Goal: Task Accomplishment & Management: Manage account settings

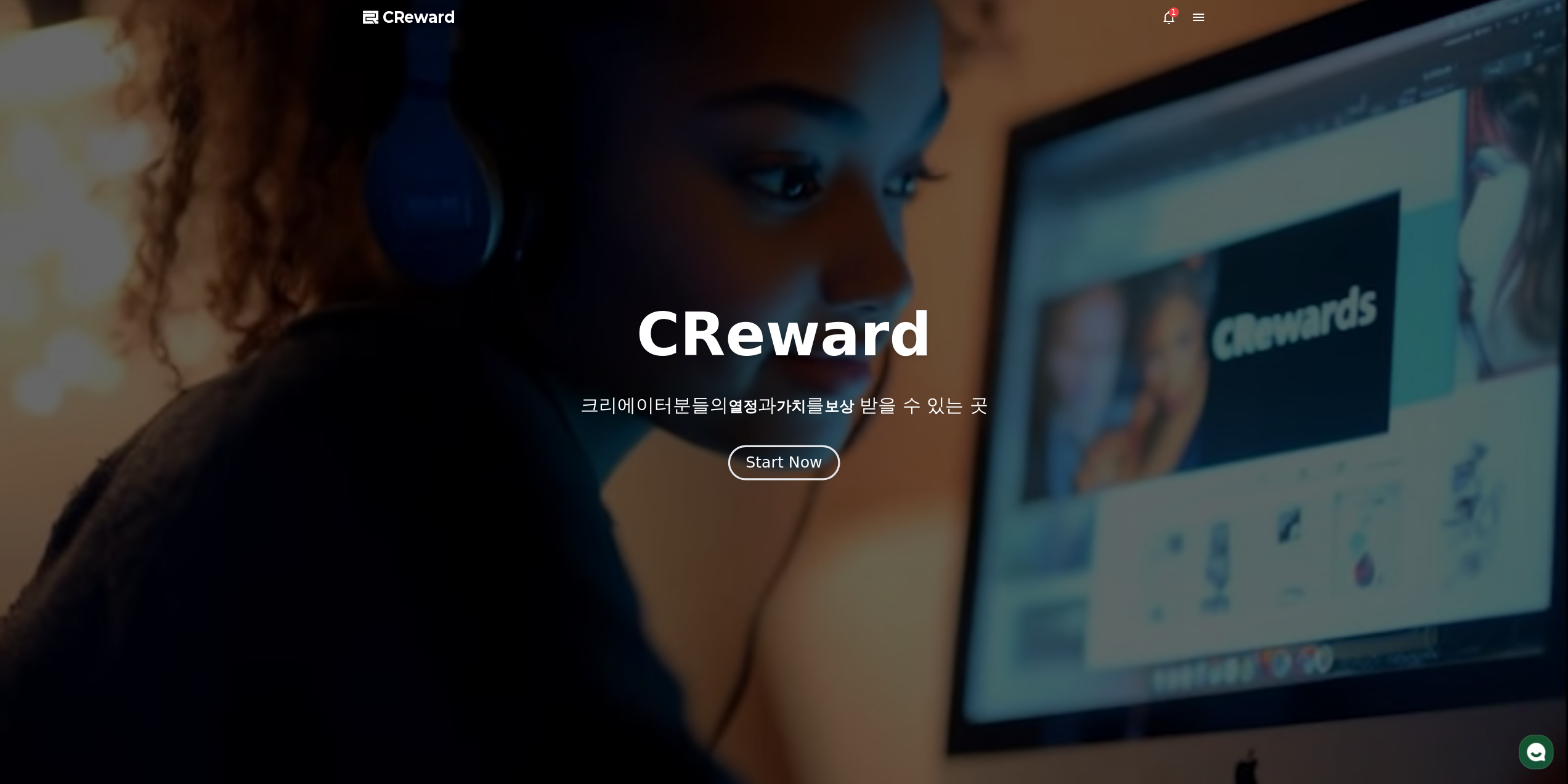
click at [817, 477] on button "Start Now" at bounding box center [784, 462] width 112 height 35
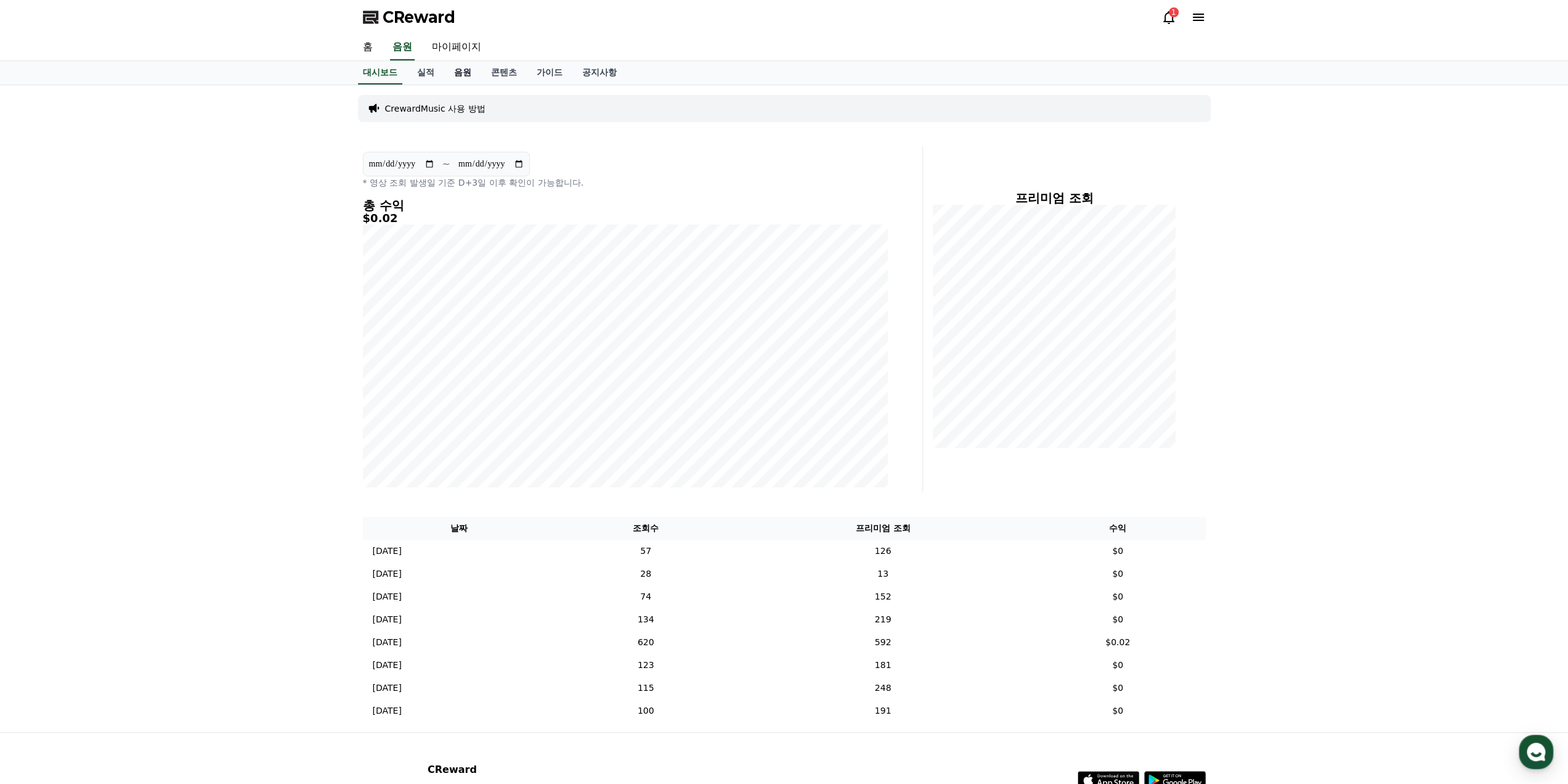
click at [464, 67] on link "음원" at bounding box center [463, 73] width 37 height 24
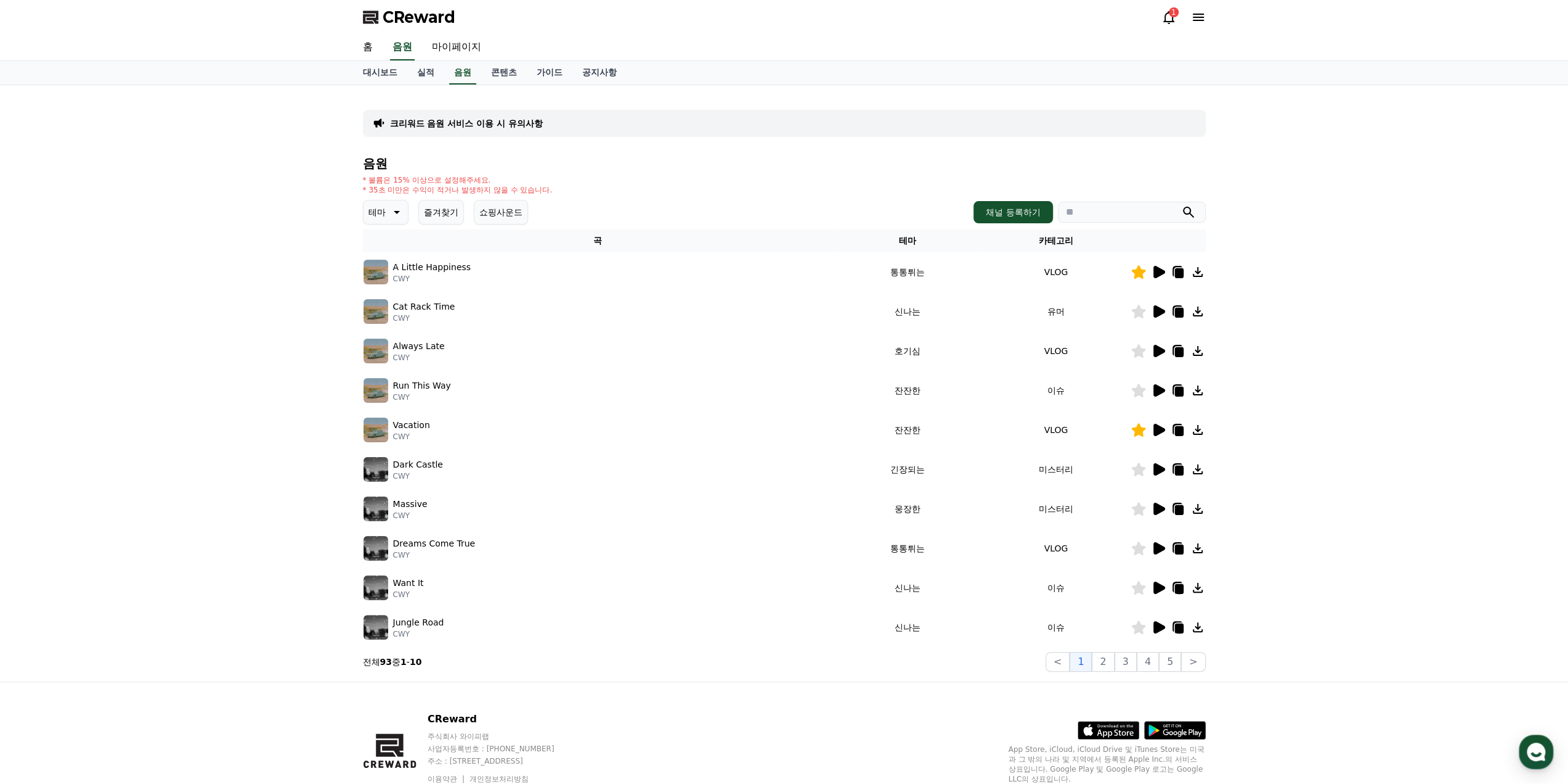
click at [1176, 11] on div "1" at bounding box center [1174, 13] width 10 height 10
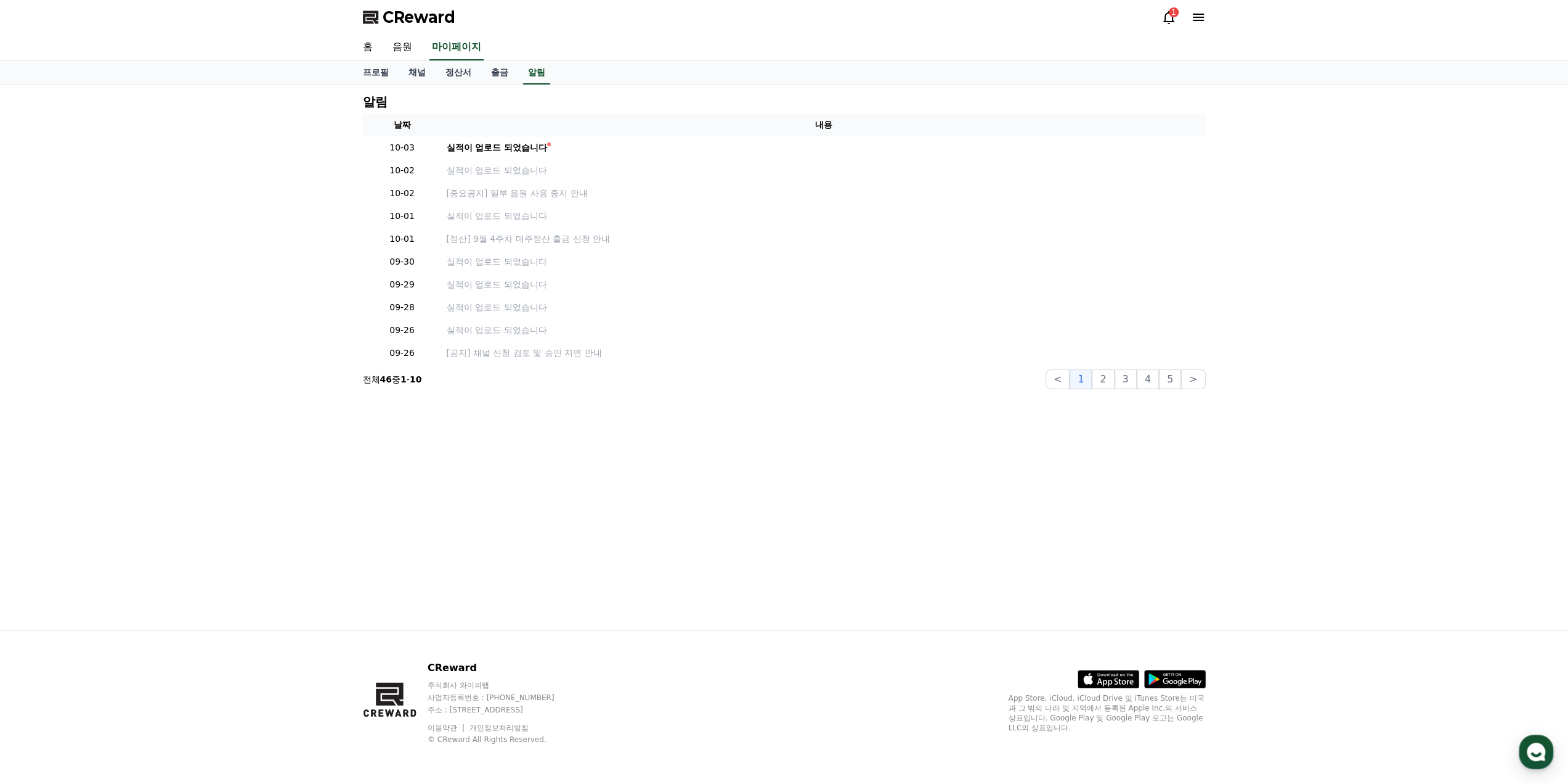
click at [1176, 11] on div "1" at bounding box center [1174, 13] width 10 height 10
click at [420, 64] on link "채널" at bounding box center [418, 73] width 37 height 24
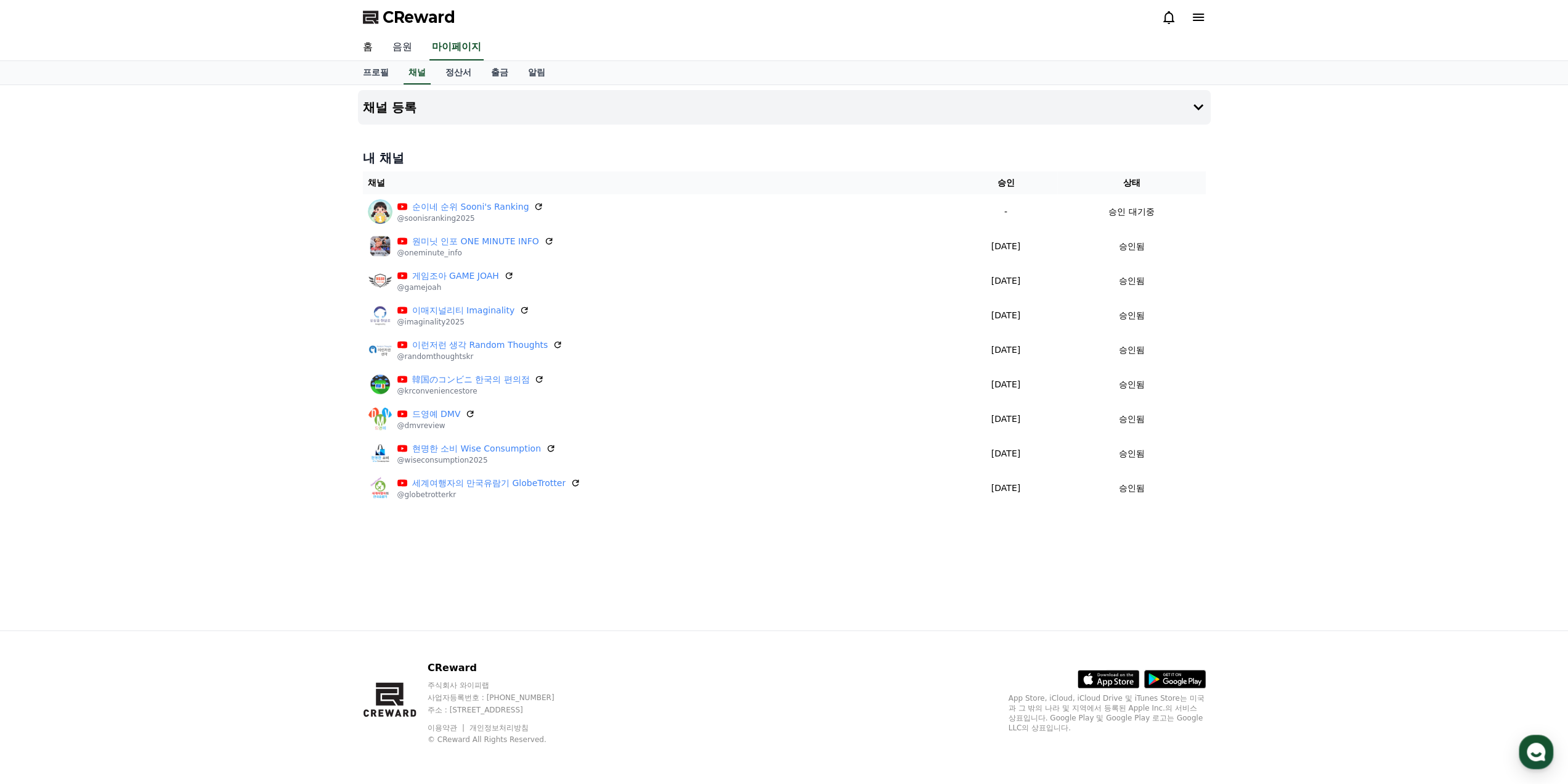
click at [401, 42] on link "음원" at bounding box center [402, 47] width 39 height 26
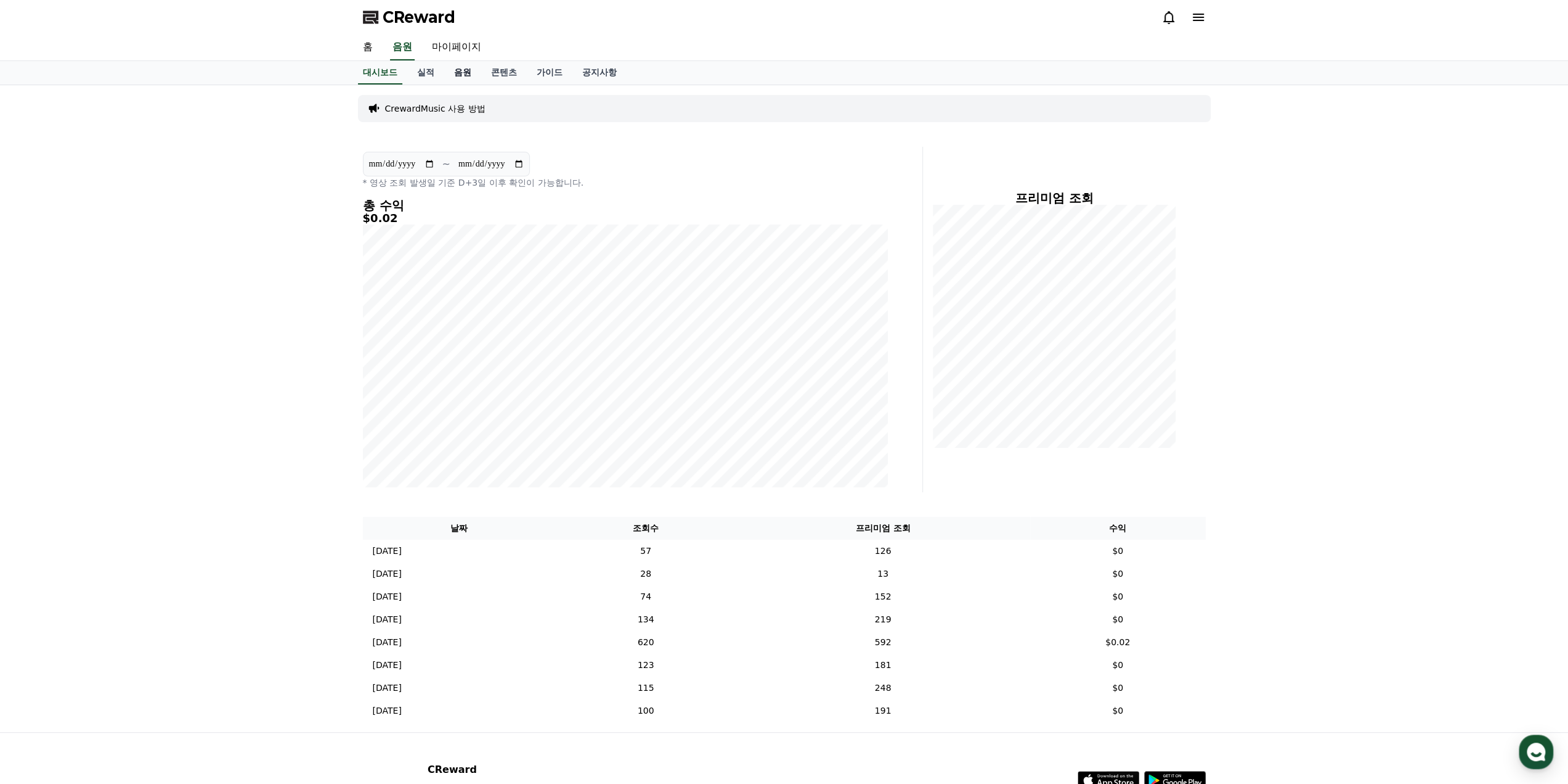
click at [480, 78] on link "음원" at bounding box center [463, 73] width 37 height 24
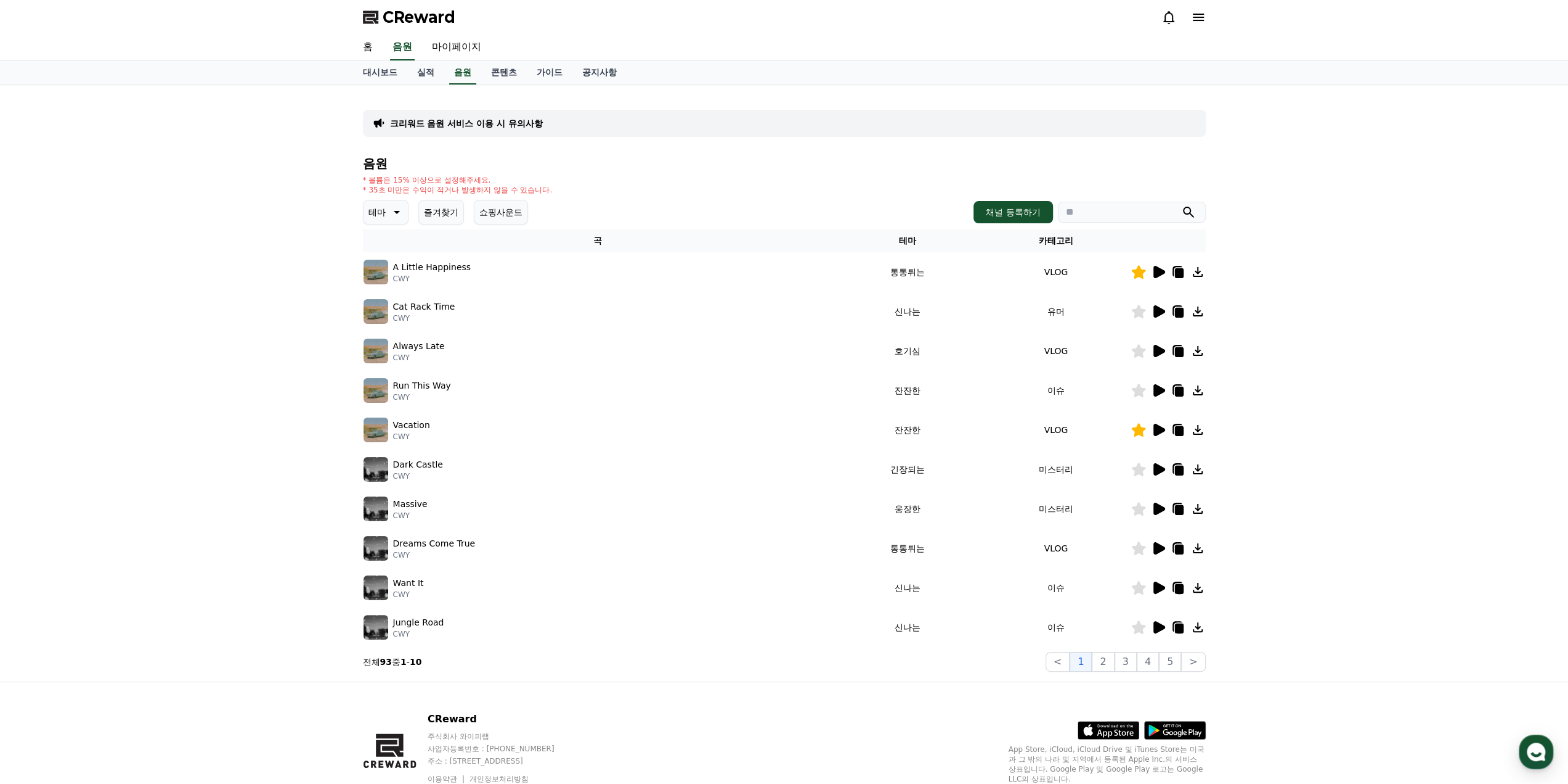
click at [440, 210] on button "즐겨찾기" at bounding box center [441, 212] width 46 height 25
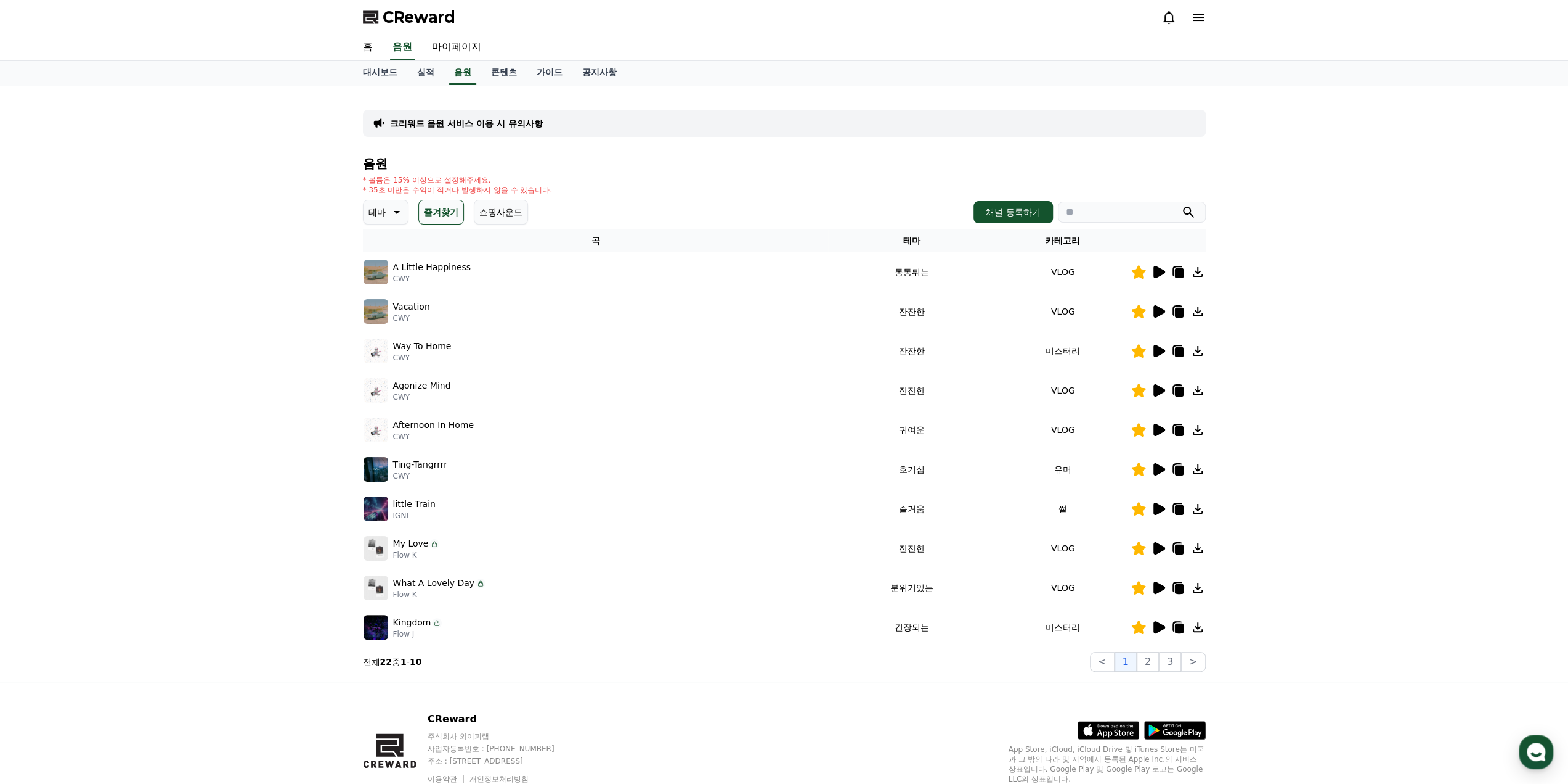
click at [1155, 550] on icon at bounding box center [1160, 548] width 12 height 13
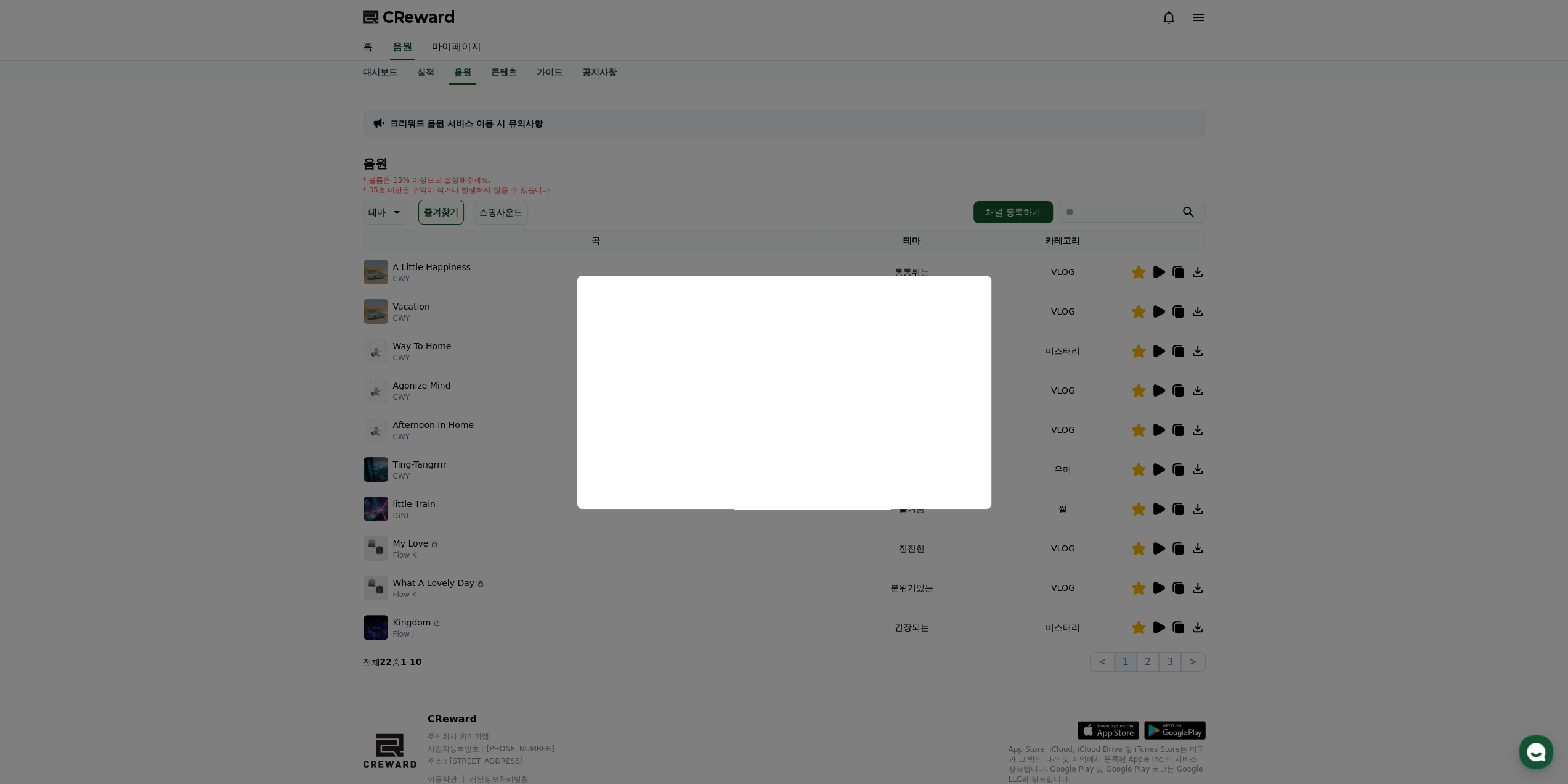
click at [1386, 513] on button "close modal" at bounding box center [784, 392] width 1568 height 784
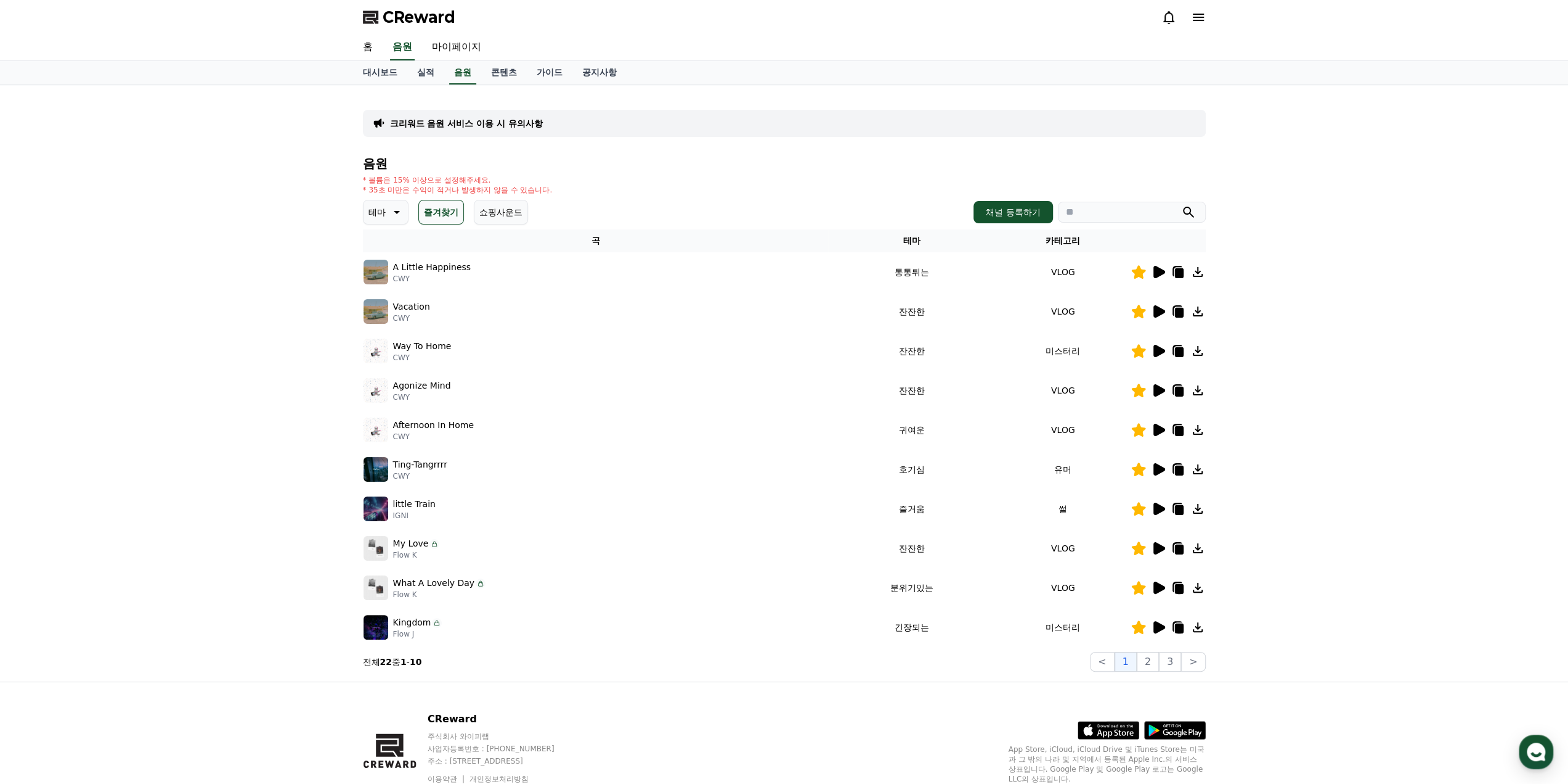
click at [1177, 550] on icon at bounding box center [1179, 549] width 9 height 10
click at [1151, 656] on button "2" at bounding box center [1148, 661] width 23 height 20
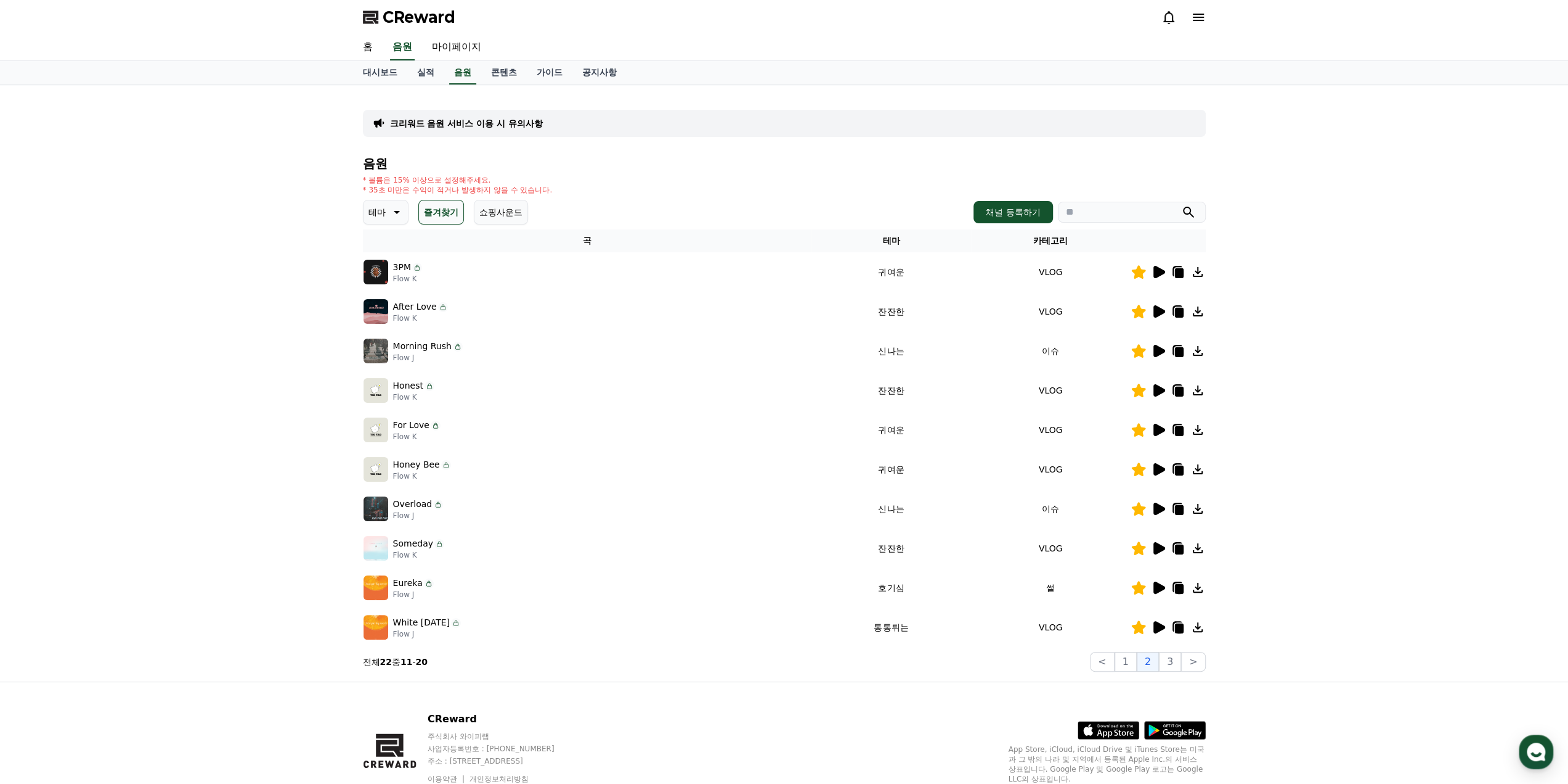
click at [567, 477] on div "Honey Bee Flow K" at bounding box center [587, 469] width 447 height 25
click at [1159, 272] on icon at bounding box center [1160, 272] width 12 height 13
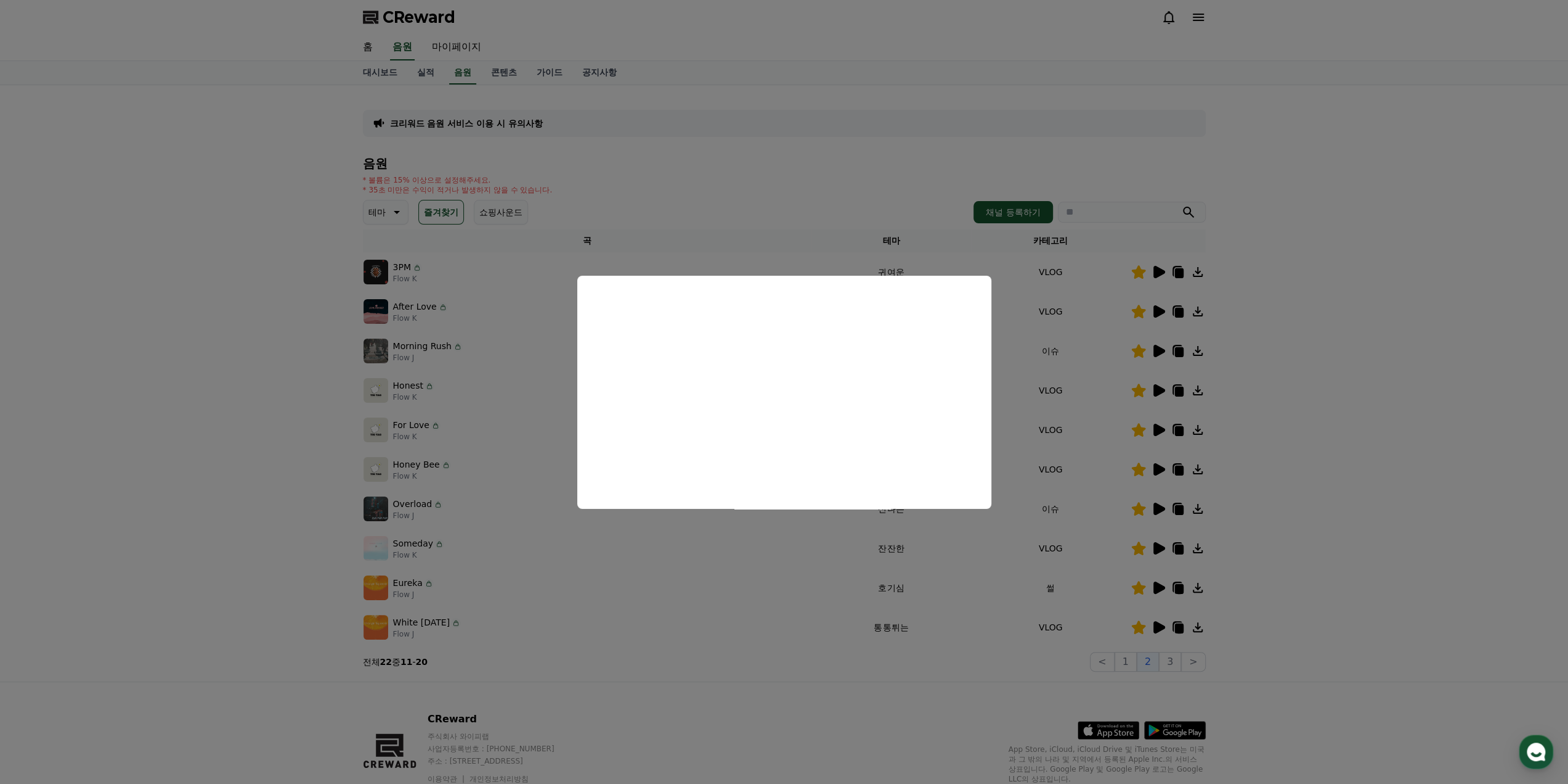
click at [1111, 340] on button "close modal" at bounding box center [784, 392] width 1568 height 784
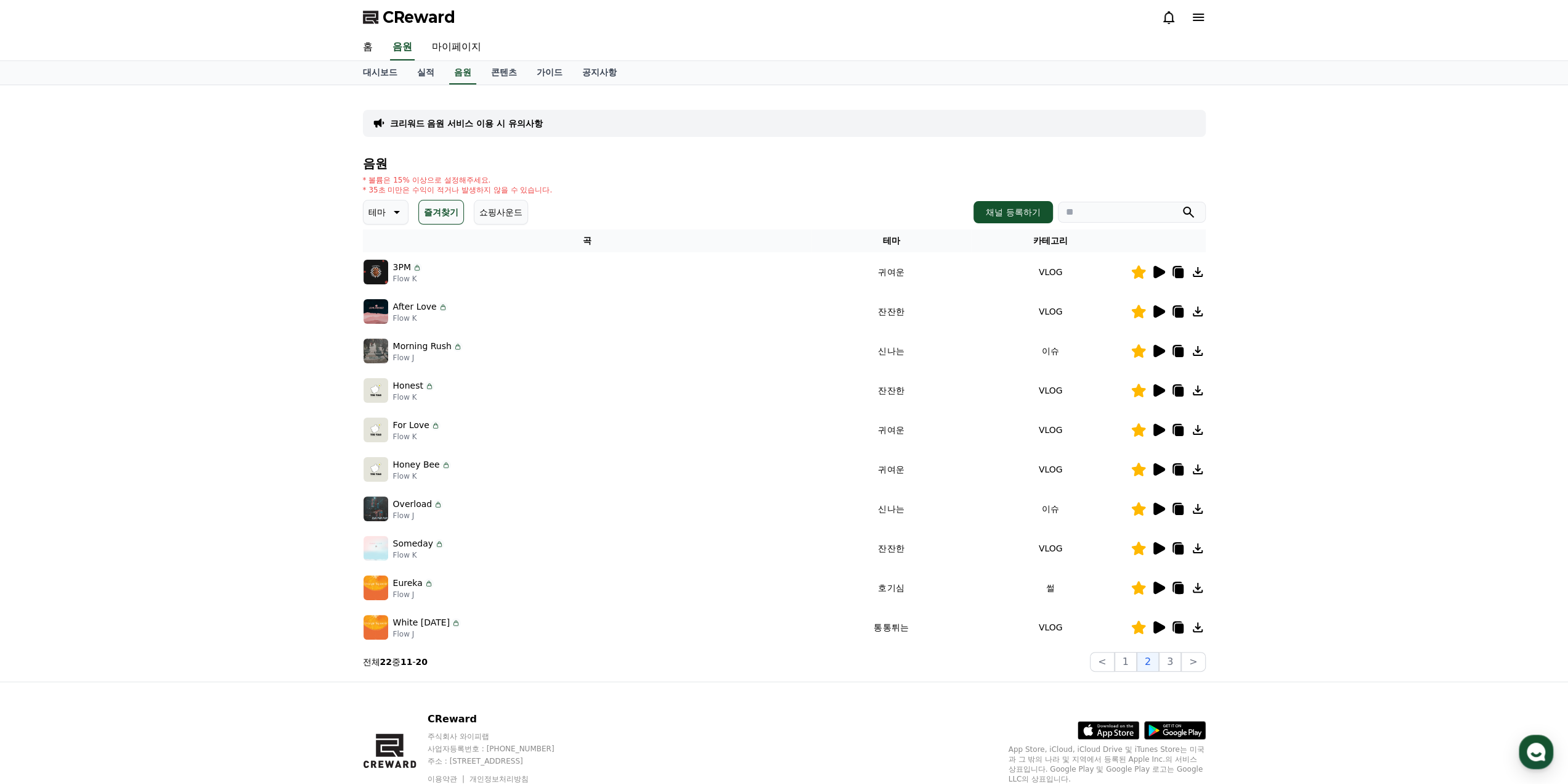
click at [1160, 310] on icon at bounding box center [1160, 311] width 12 height 13
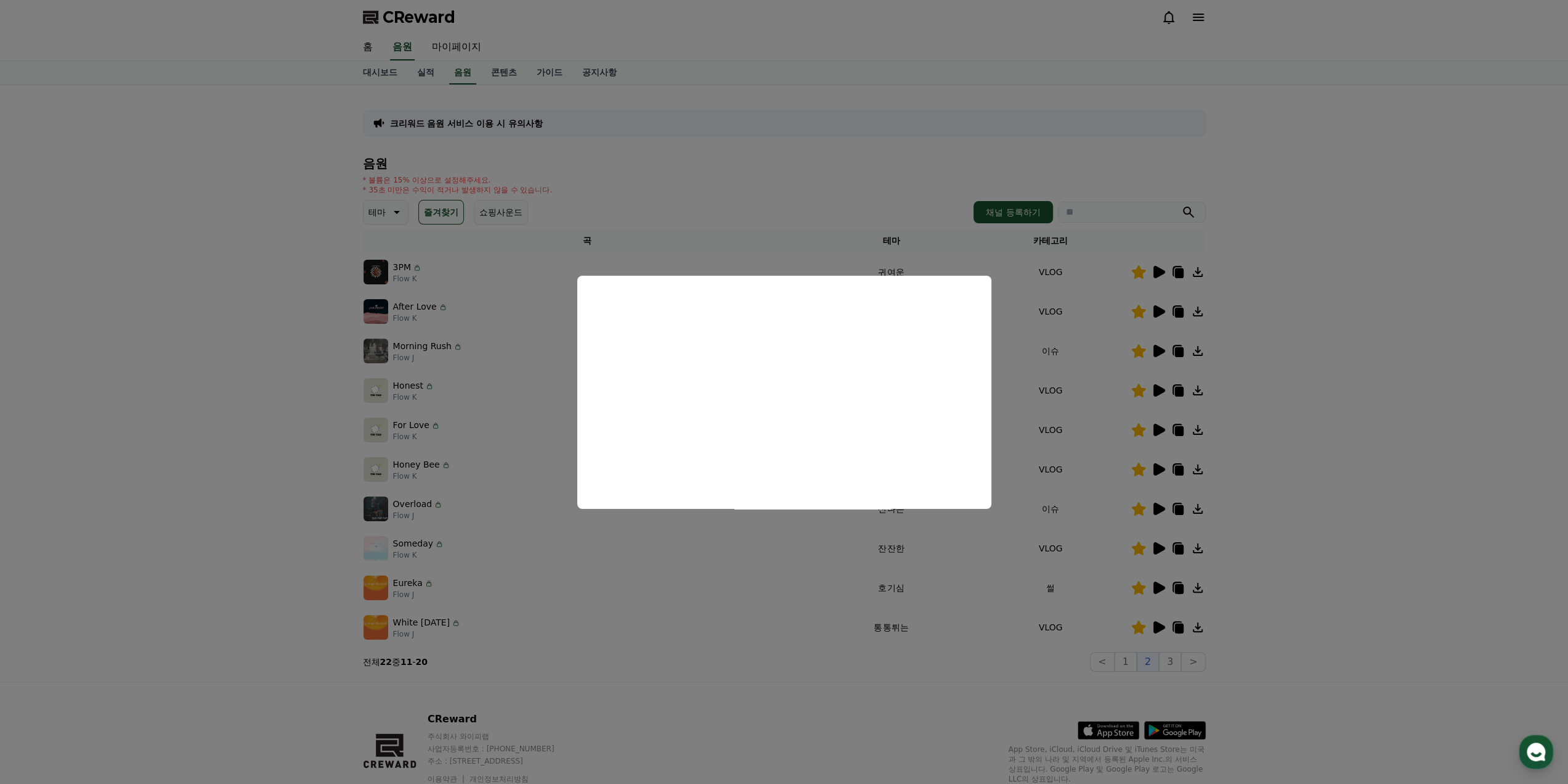
click at [1163, 388] on button "close modal" at bounding box center [784, 392] width 1568 height 784
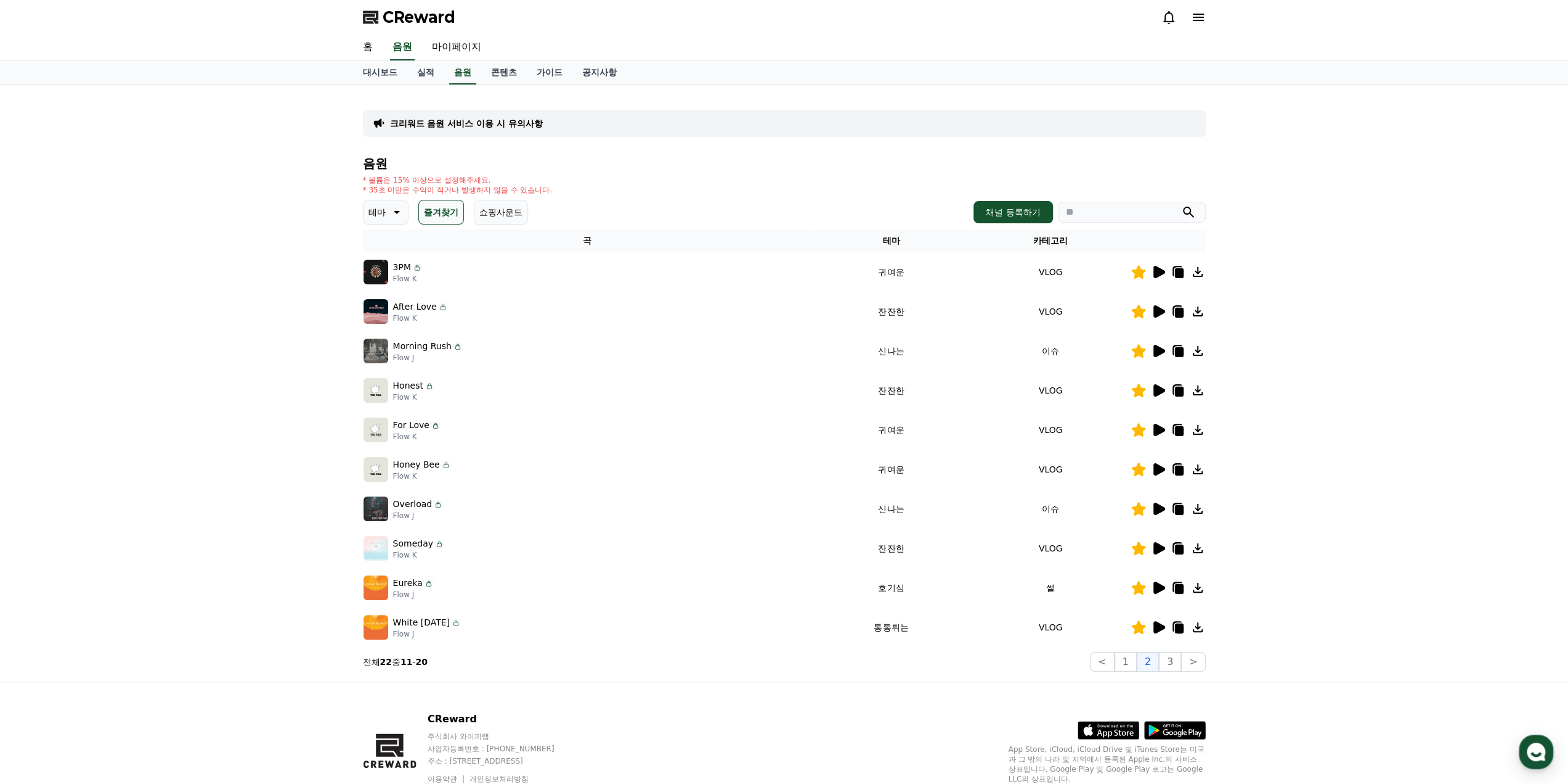
click at [1163, 388] on icon at bounding box center [1160, 391] width 12 height 13
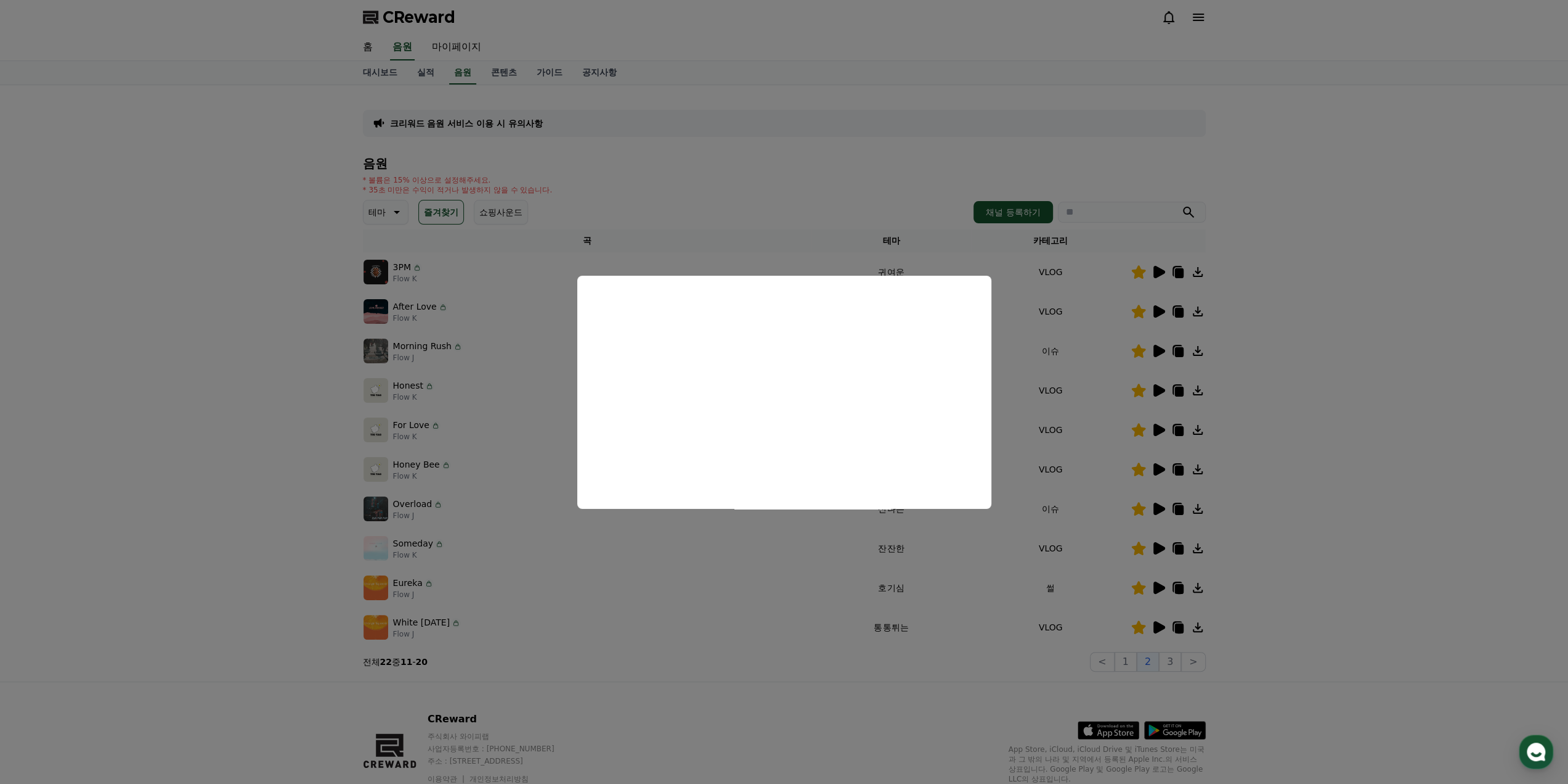
click at [1166, 426] on button "close modal" at bounding box center [784, 392] width 1568 height 784
click at [1166, 426] on div at bounding box center [1168, 430] width 74 height 15
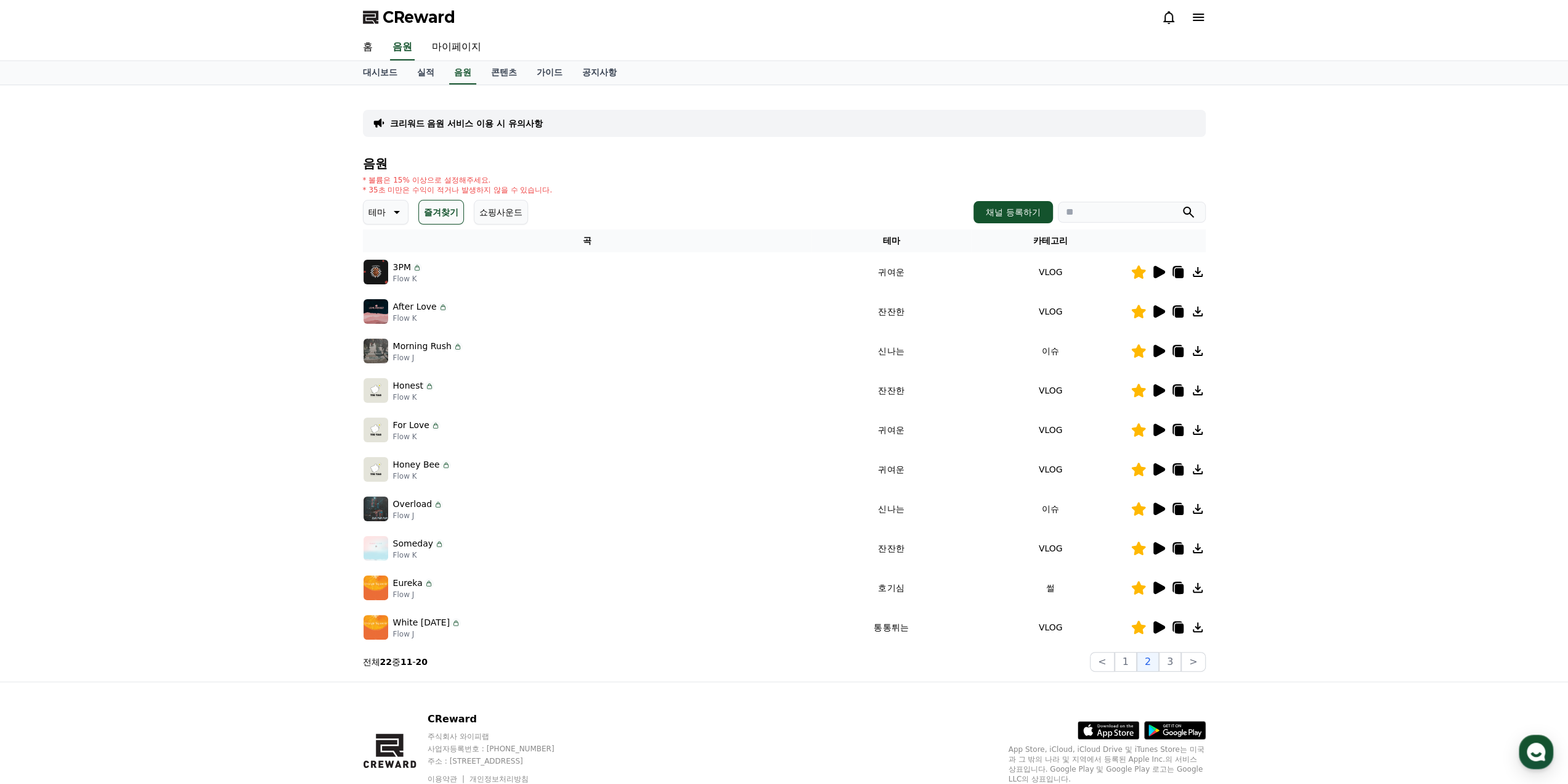
click at [1166, 426] on div at bounding box center [1168, 430] width 74 height 15
click at [1176, 664] on button "3" at bounding box center [1170, 661] width 23 height 20
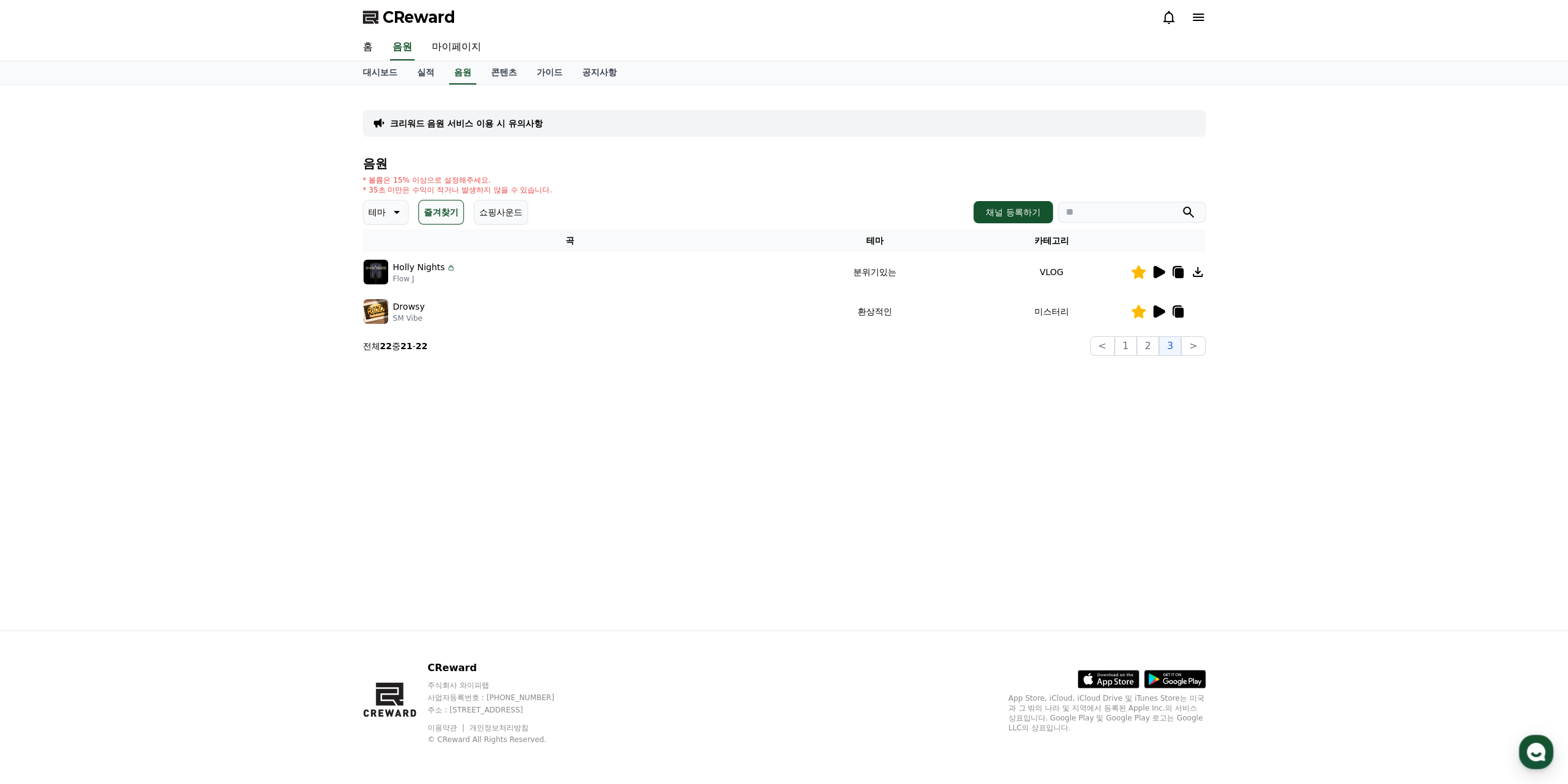
click at [1161, 273] on icon at bounding box center [1160, 272] width 12 height 13
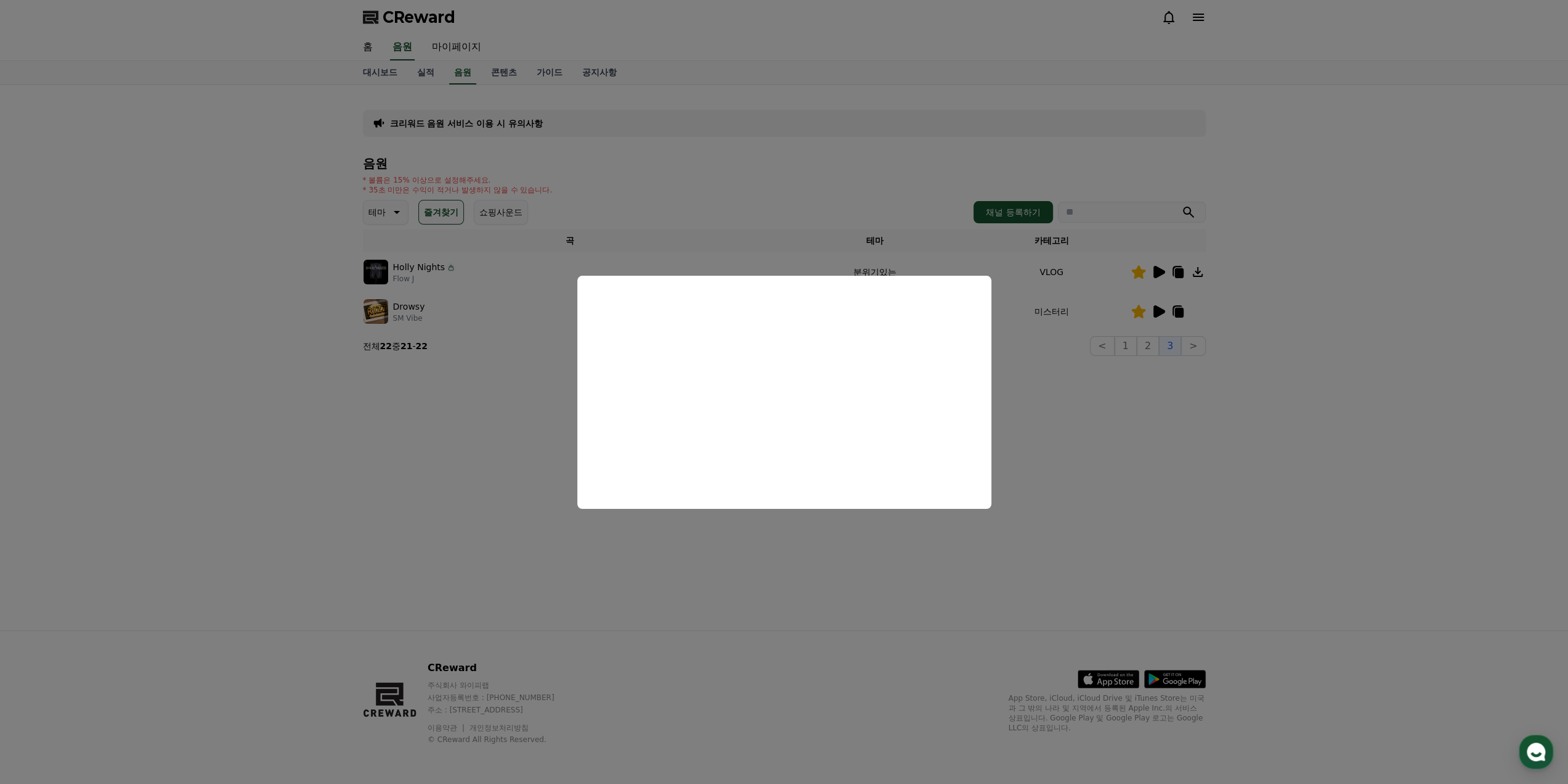
click at [1157, 371] on button "close modal" at bounding box center [784, 392] width 1568 height 784
click at [1136, 354] on button "1" at bounding box center [1126, 346] width 23 height 20
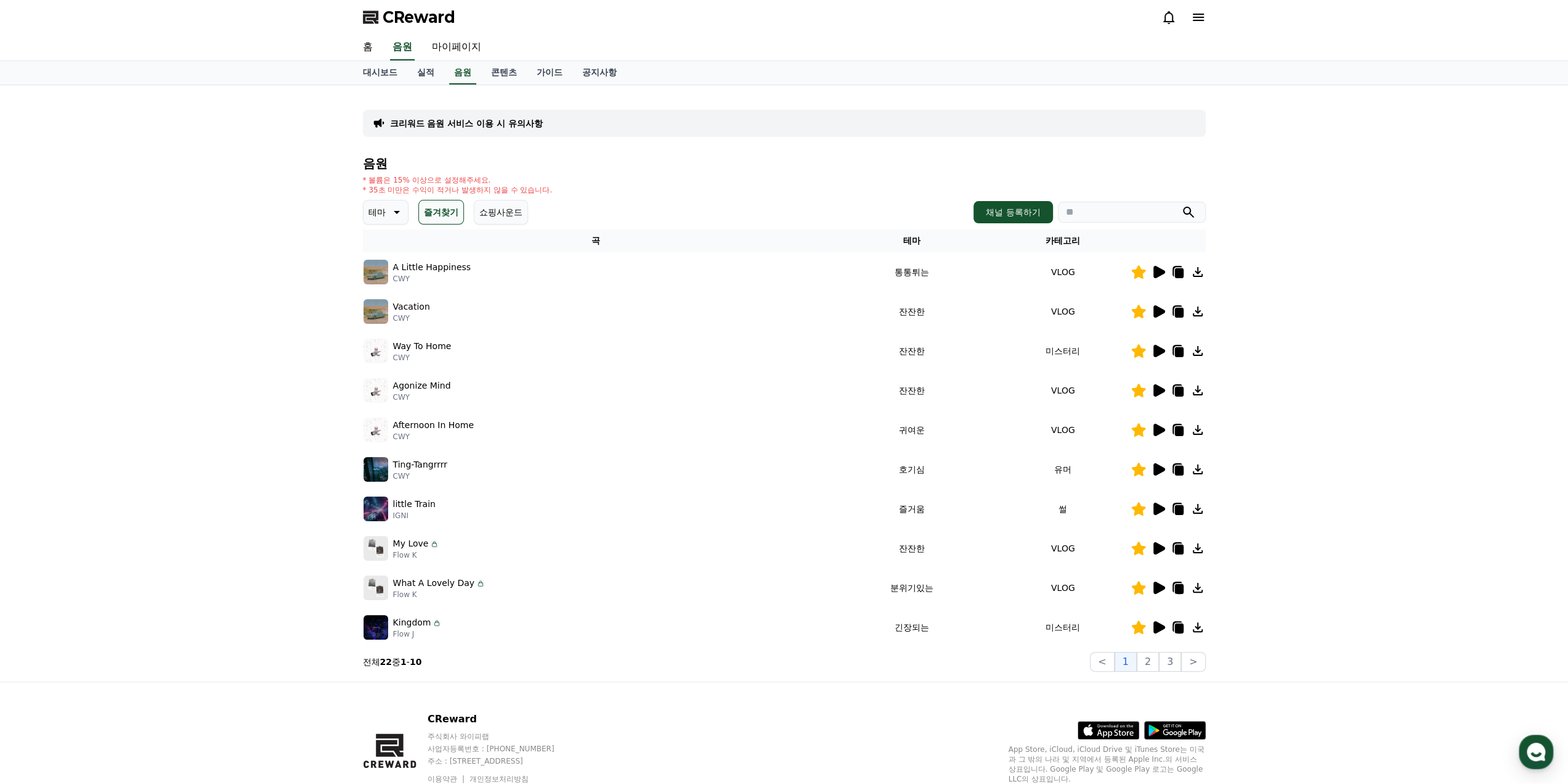
click at [1155, 587] on icon at bounding box center [1160, 588] width 12 height 13
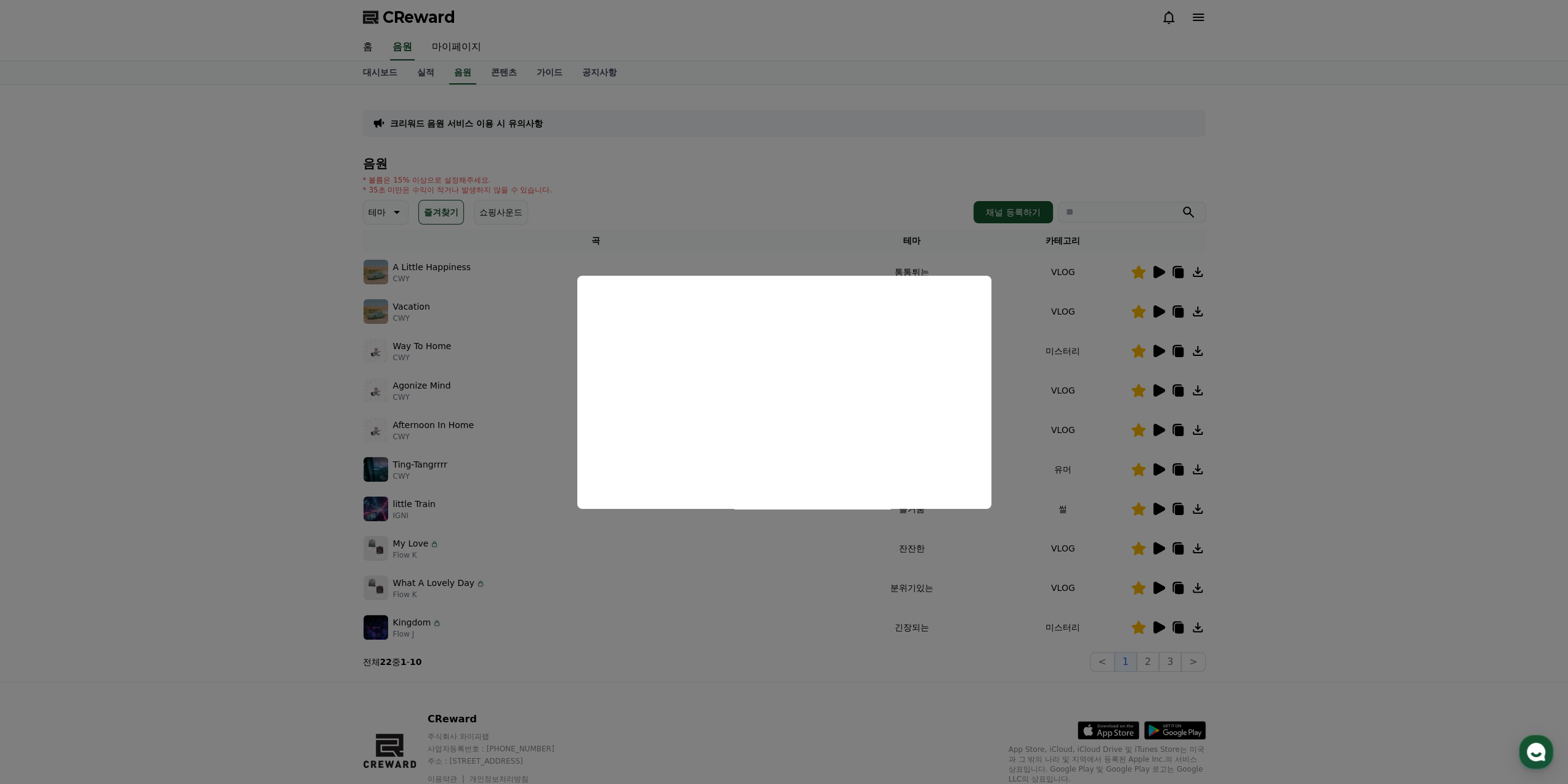
click at [807, 682] on button "close modal" at bounding box center [784, 392] width 1568 height 784
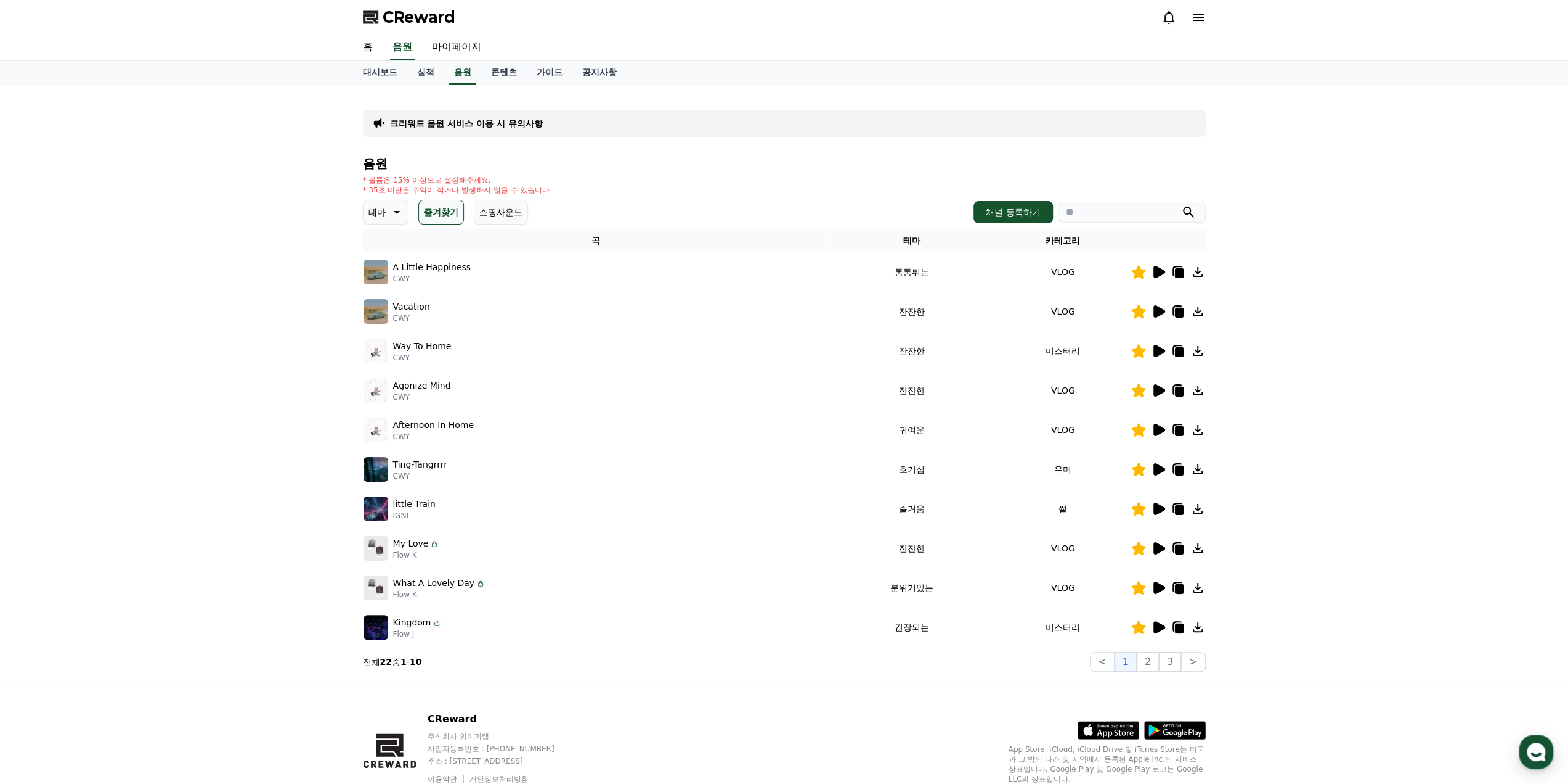
click at [1160, 273] on icon at bounding box center [1160, 272] width 12 height 13
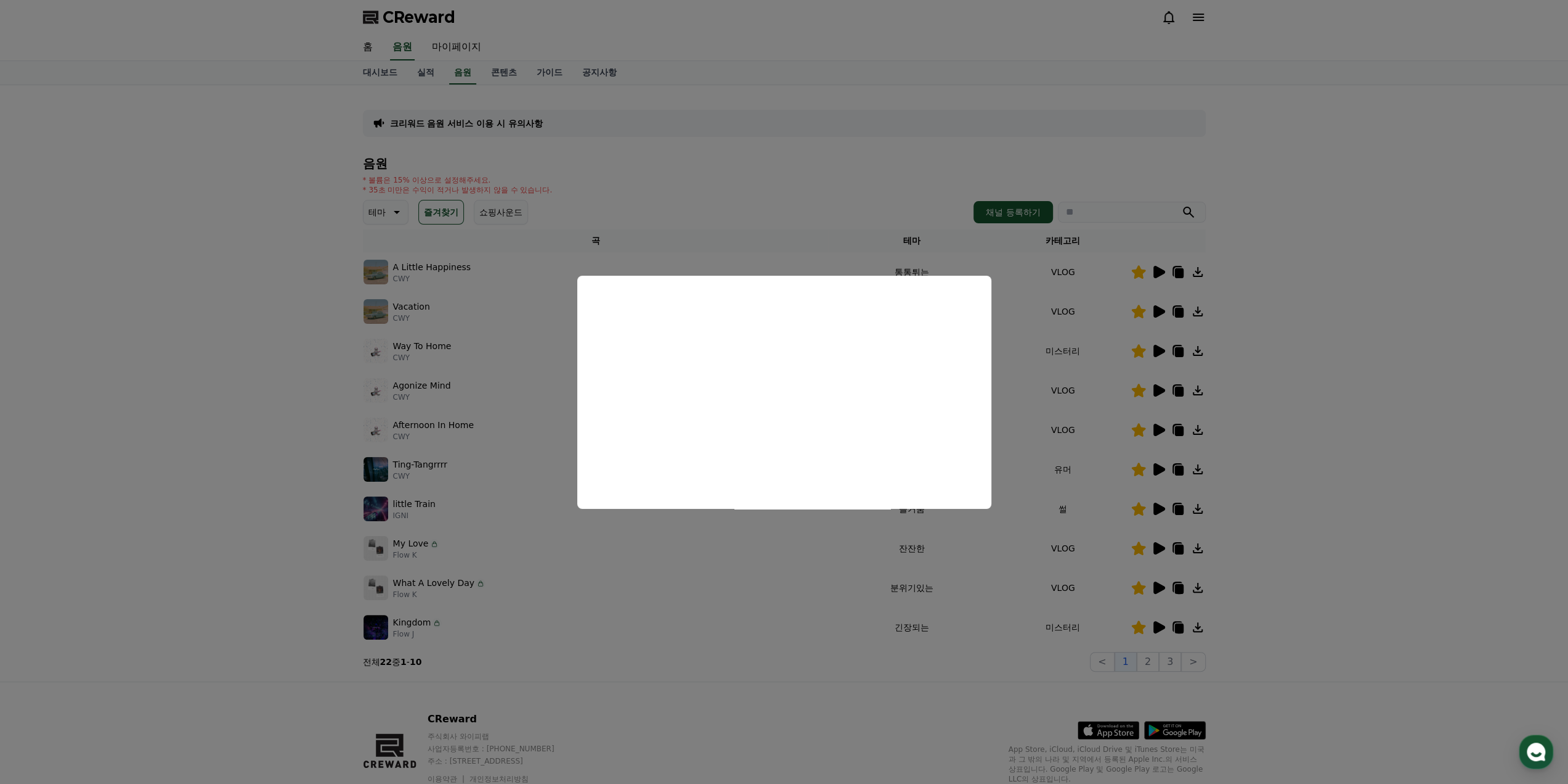
click at [1280, 314] on button "close modal" at bounding box center [784, 392] width 1568 height 784
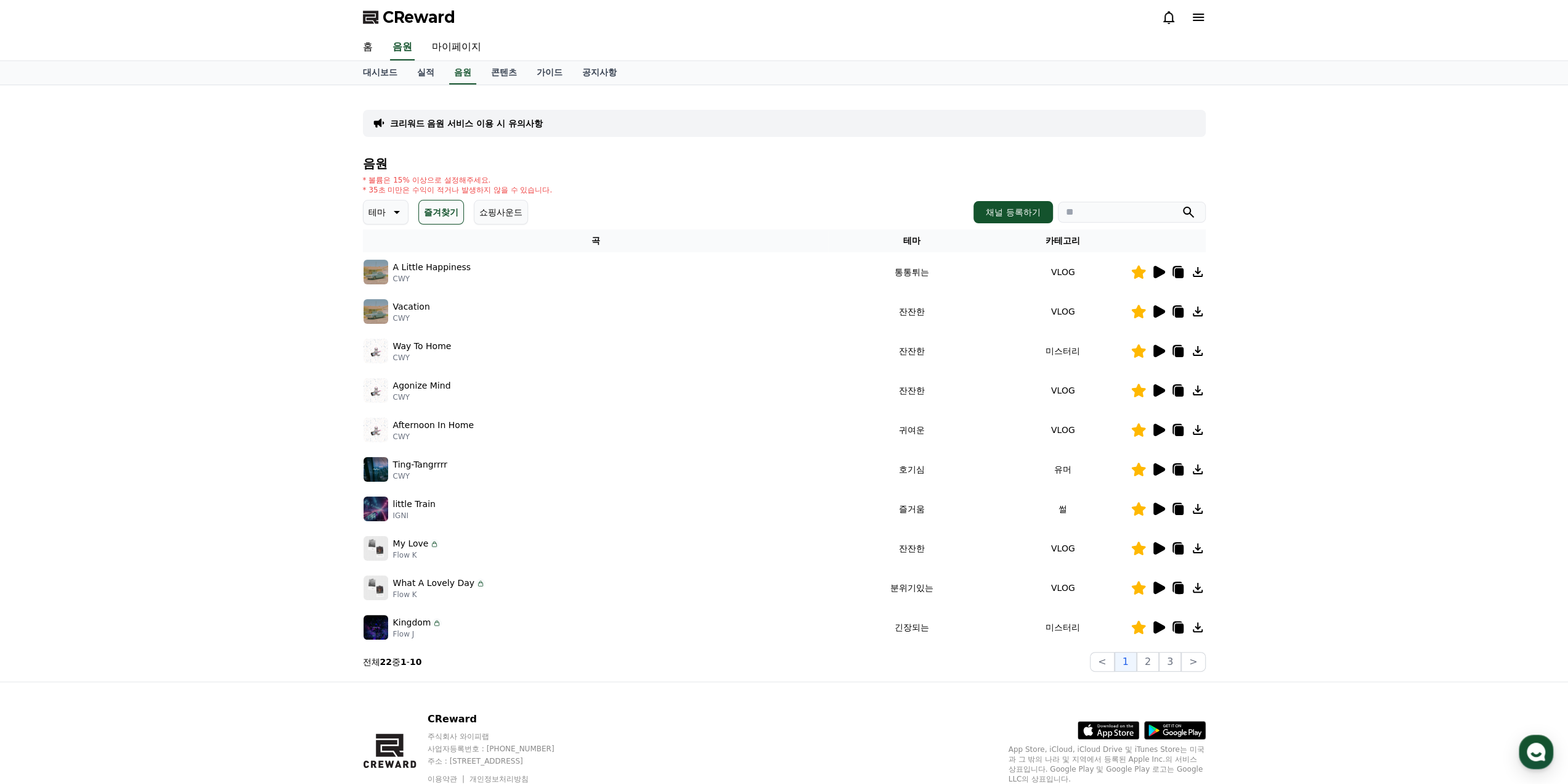
click at [1184, 276] on icon at bounding box center [1178, 272] width 15 height 15
